Goal: Task Accomplishment & Management: Manage account settings

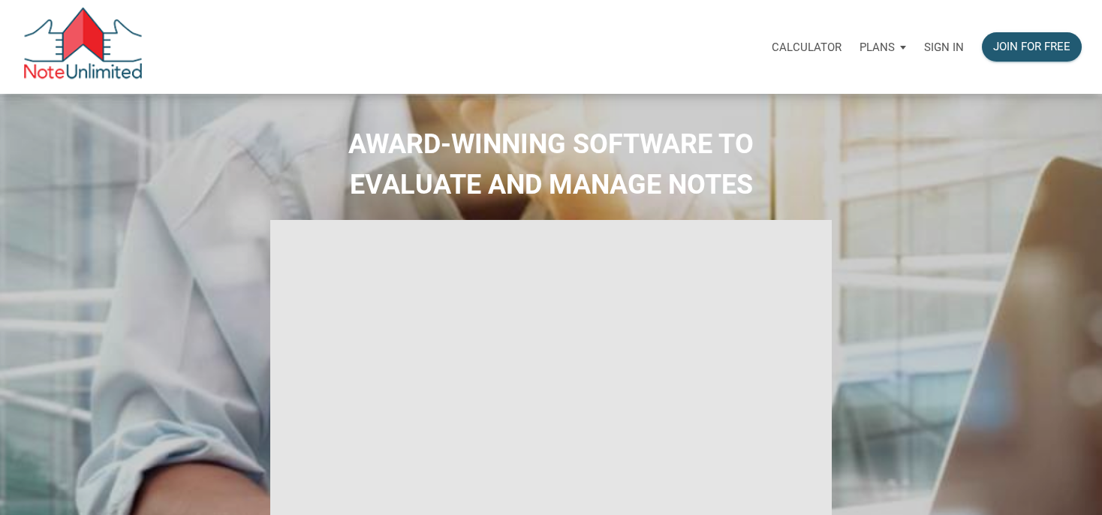
type input "Introduction to new features"
select select
click at [952, 43] on p "Sign in" at bounding box center [944, 48] width 40 height 14
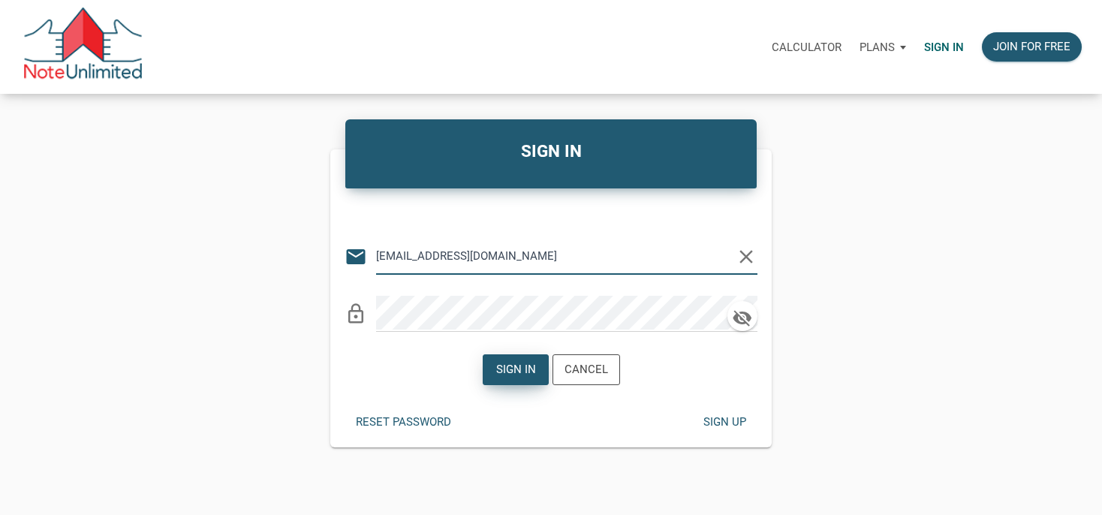
type input "[EMAIL_ADDRESS][DOMAIN_NAME]"
click at [519, 374] on div "Sign in" at bounding box center [515, 369] width 40 height 17
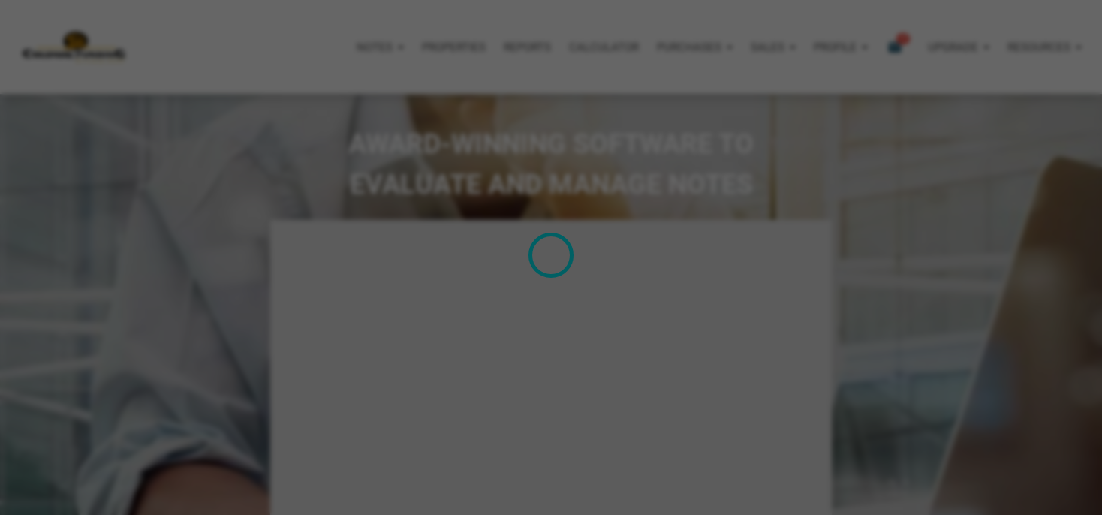
type input "Introduction to new features"
select select
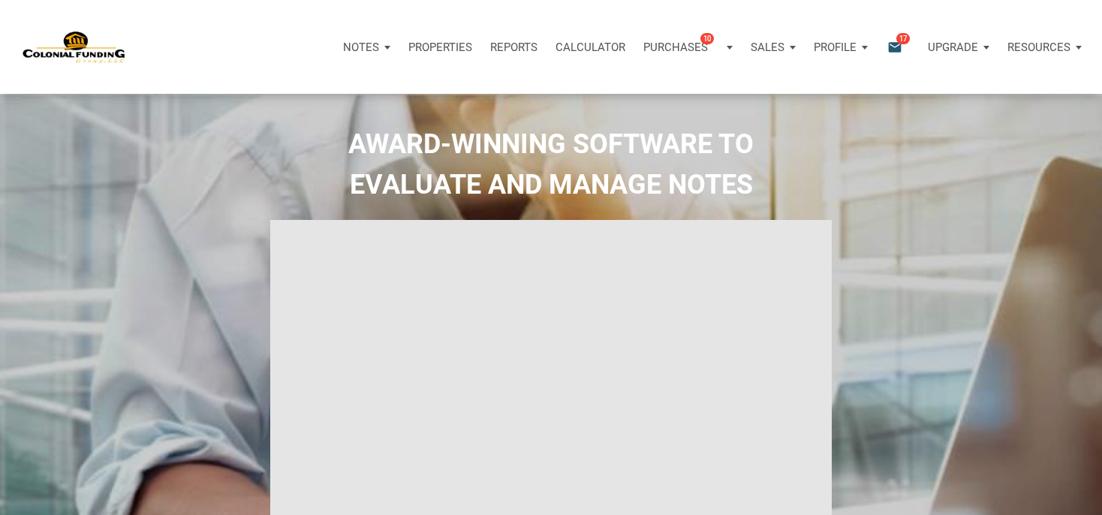
click at [901, 39] on span "17" at bounding box center [903, 38] width 14 height 12
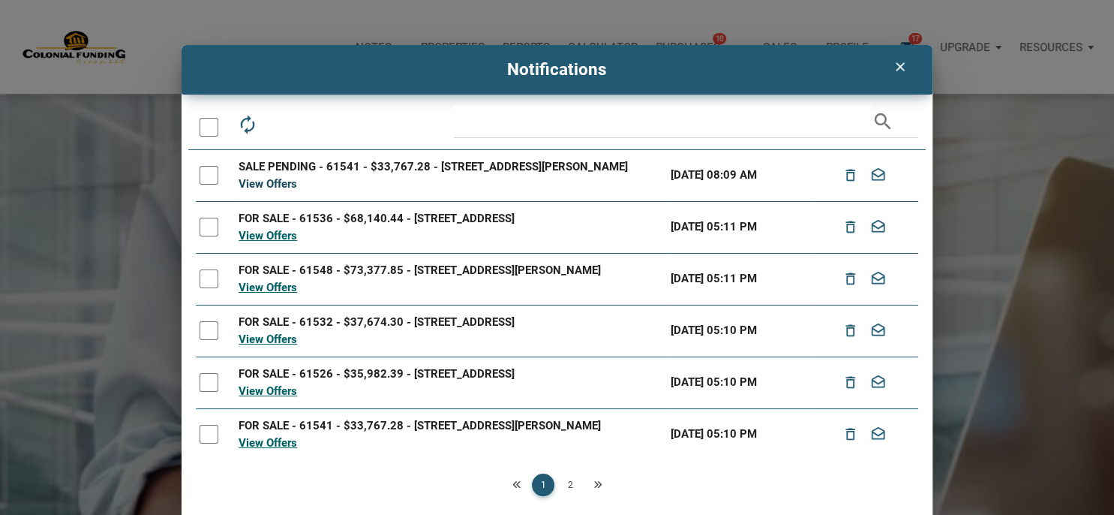
click at [252, 191] on link "View Offers" at bounding box center [268, 184] width 59 height 14
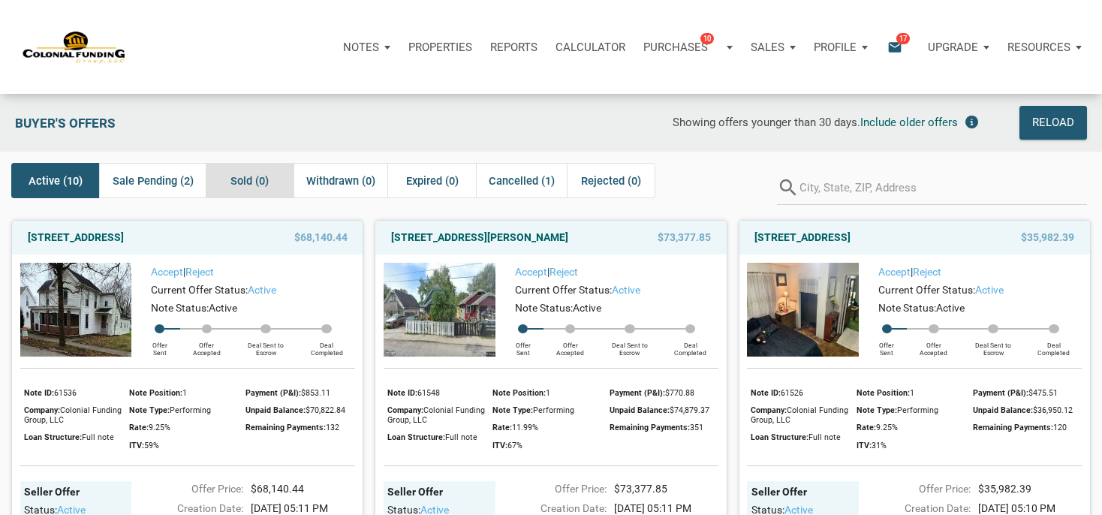
click at [252, 193] on div "Sold (0)" at bounding box center [250, 180] width 88 height 35
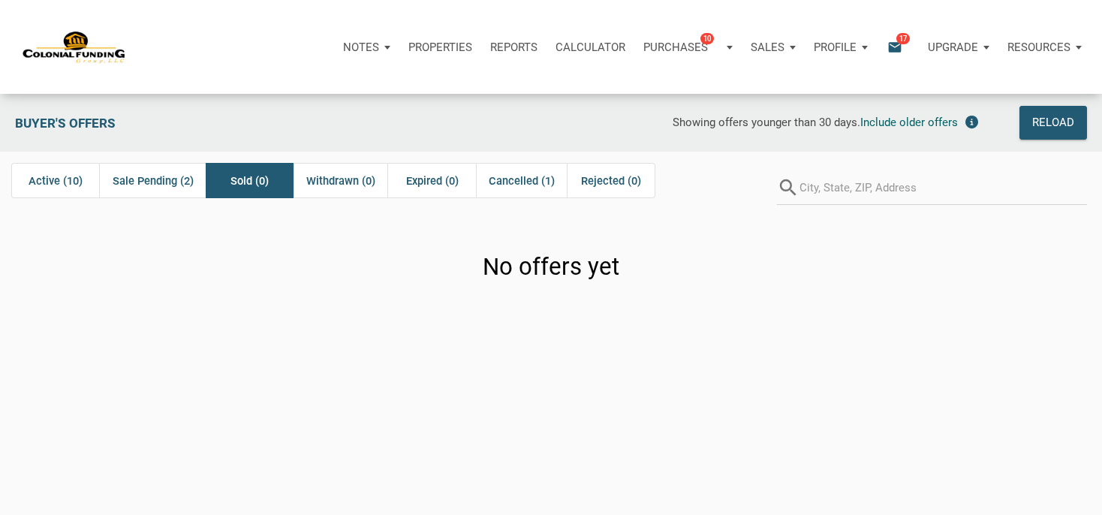
click at [252, 193] on div "Sold (0)" at bounding box center [250, 180] width 88 height 35
